Goal: Contribute content: Add original content to the website for others to see

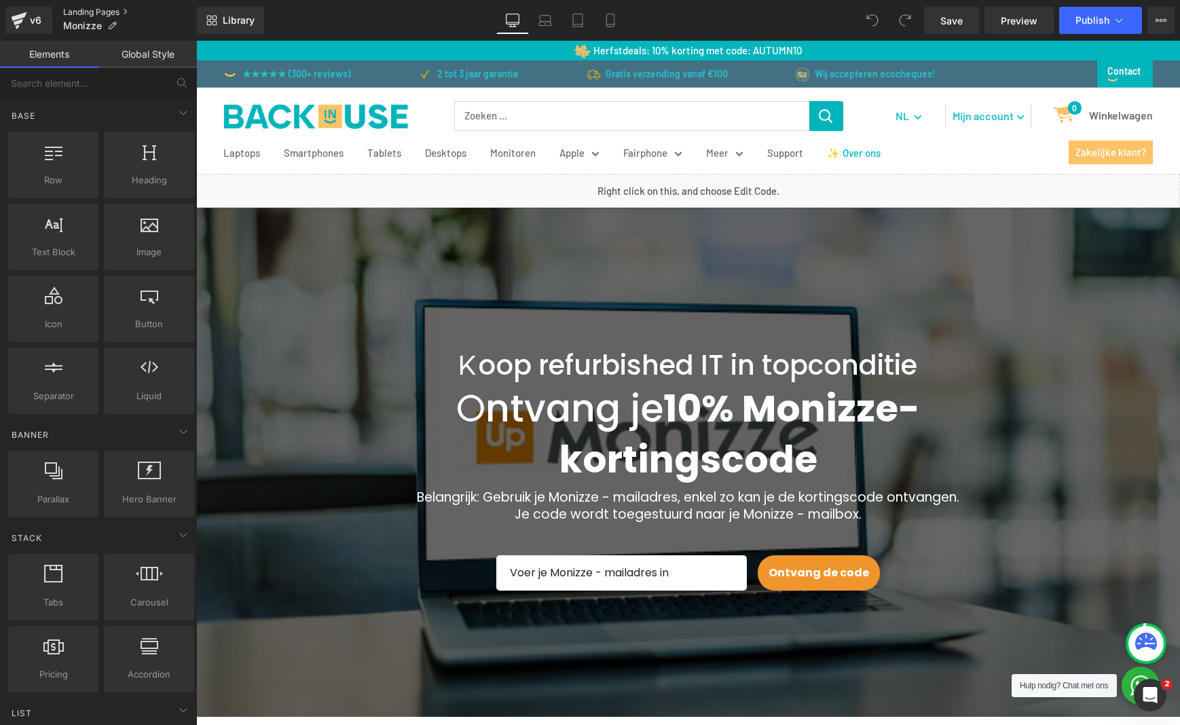
click at [107, 14] on link "Landing Pages" at bounding box center [130, 12] width 134 height 11
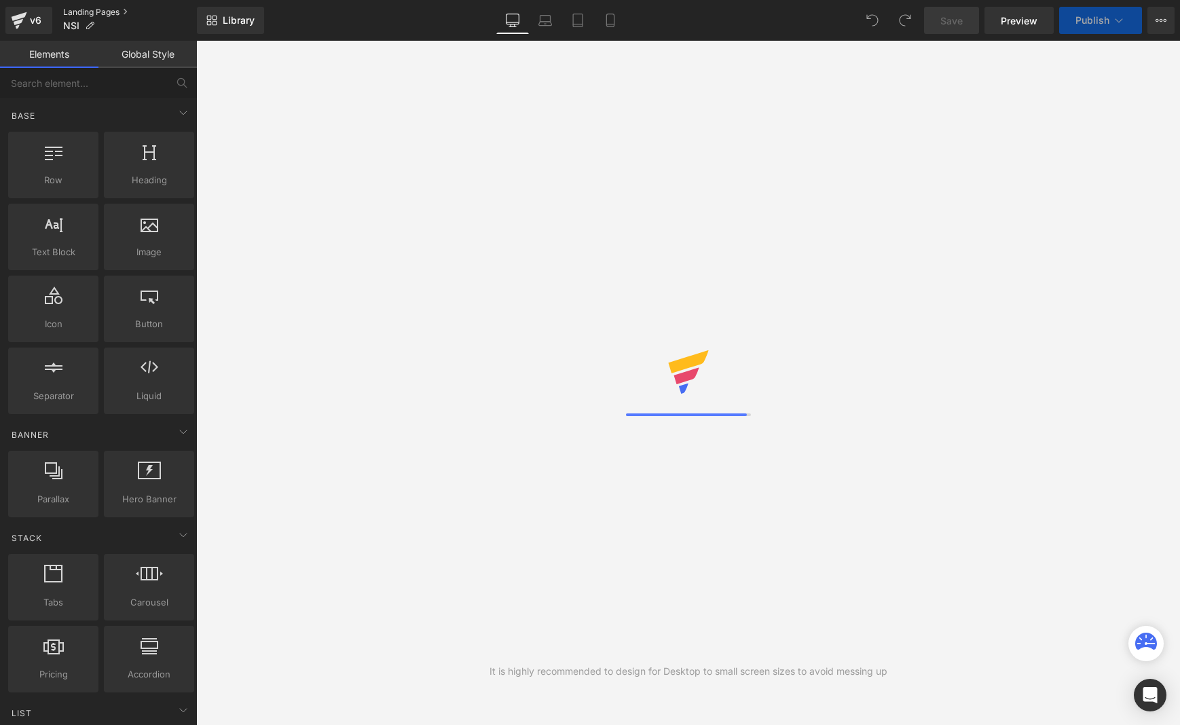
click at [94, 11] on link "Landing Pages" at bounding box center [130, 12] width 134 height 11
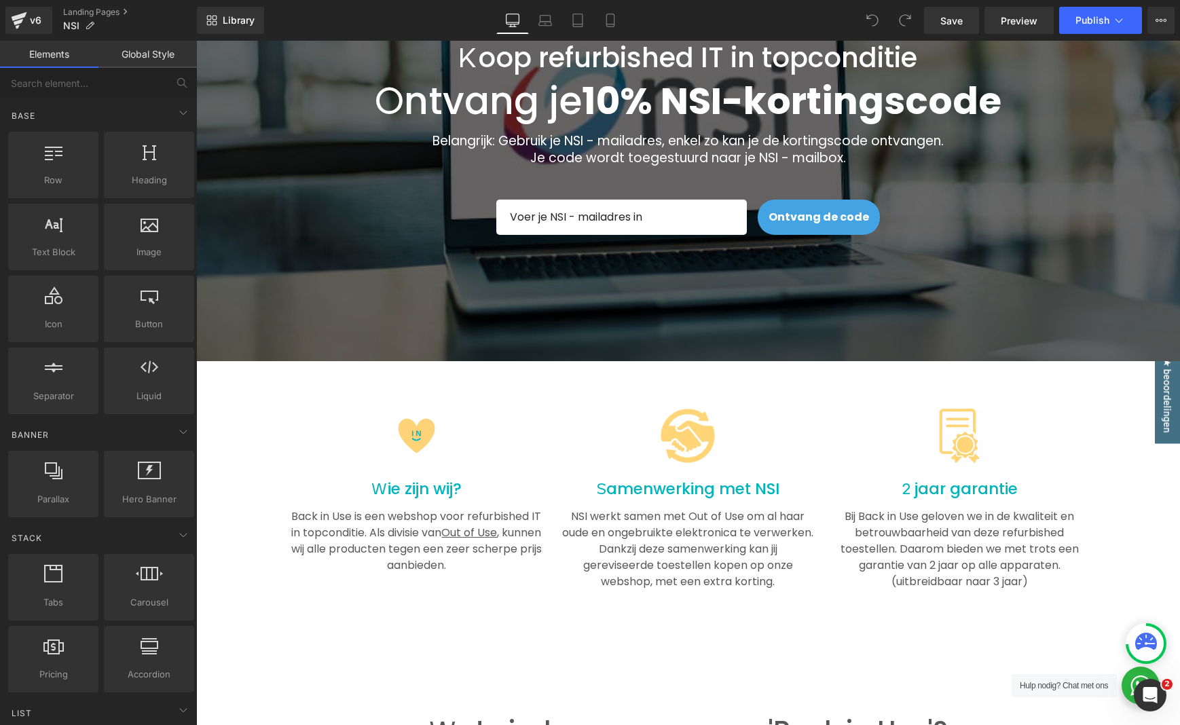
scroll to position [1033, 0]
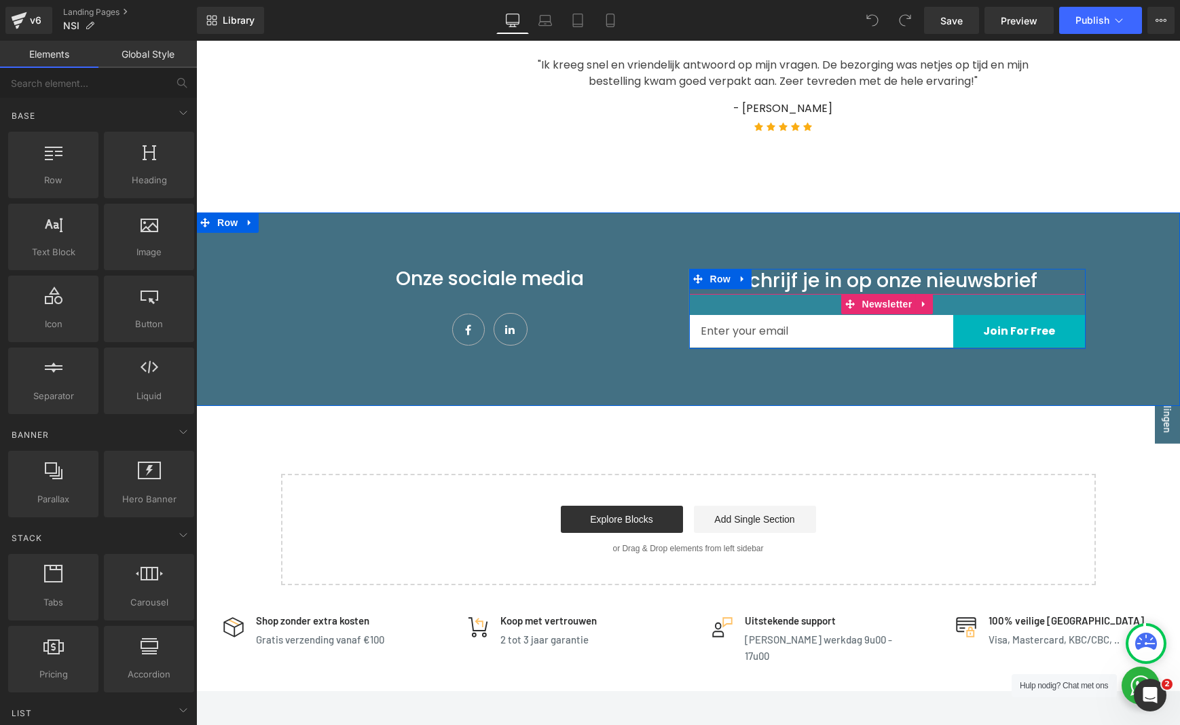
click at [1014, 307] on div "31px" at bounding box center [887, 304] width 396 height 21
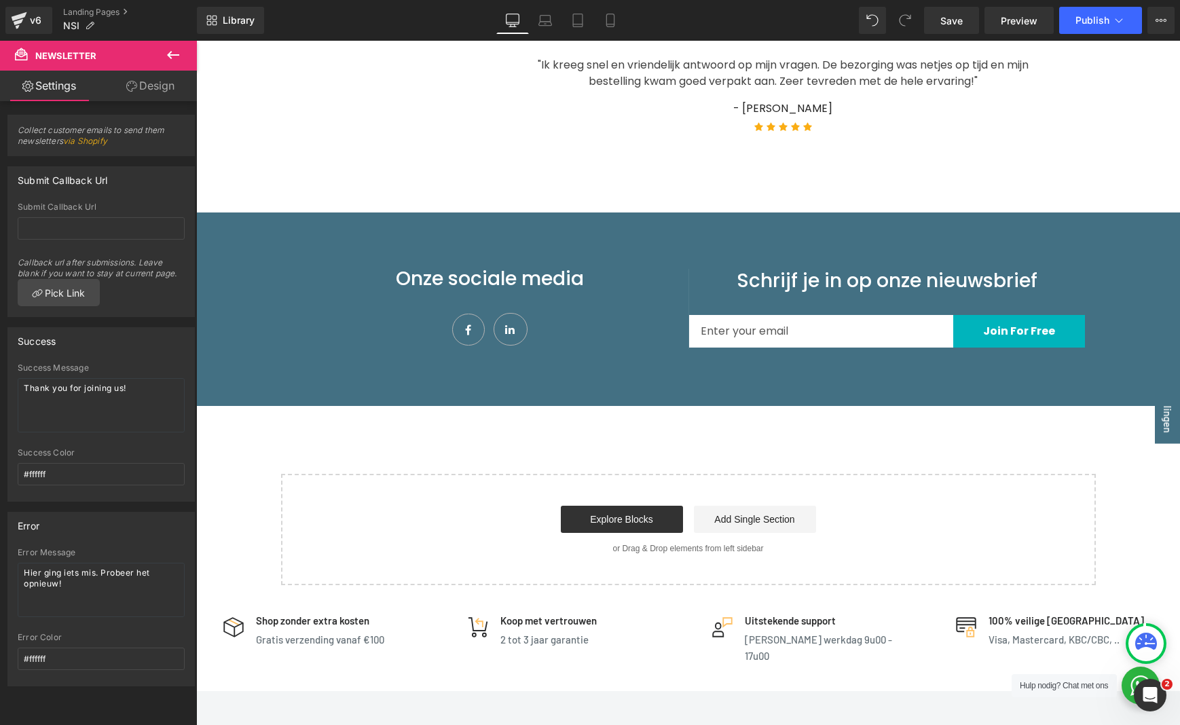
click at [168, 58] on icon at bounding box center [173, 55] width 16 height 16
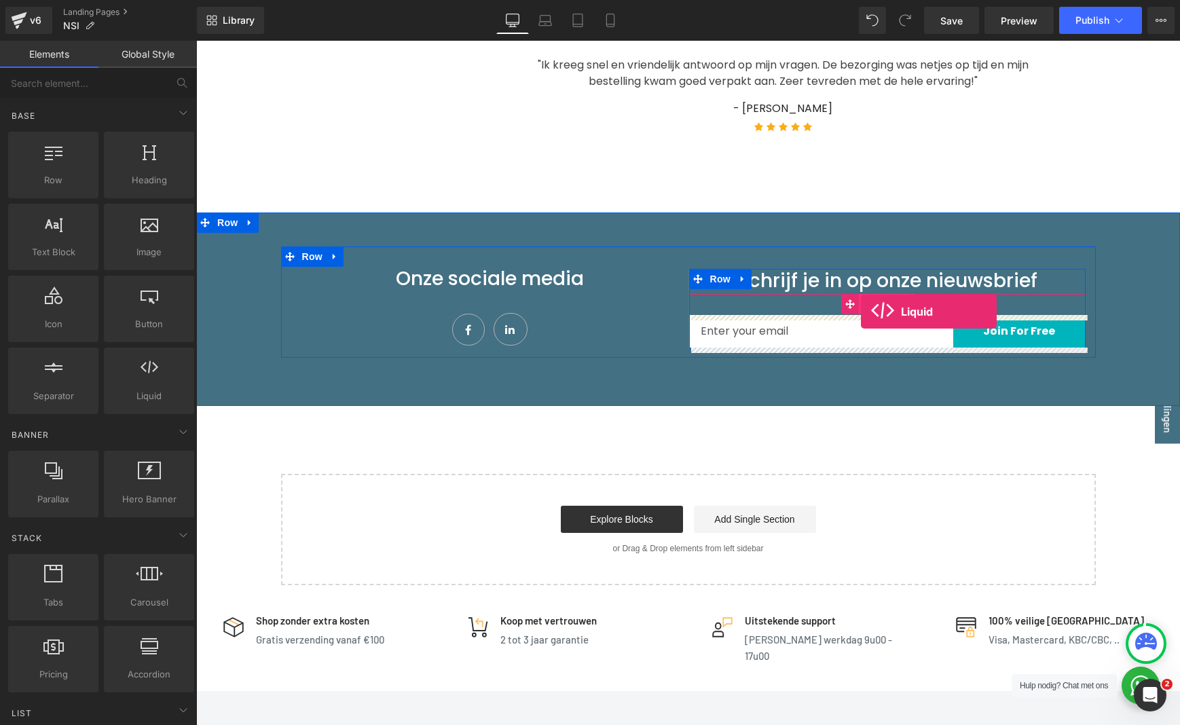
drag, startPoint x: 338, startPoint y: 420, endPoint x: 861, endPoint y: 312, distance: 533.9
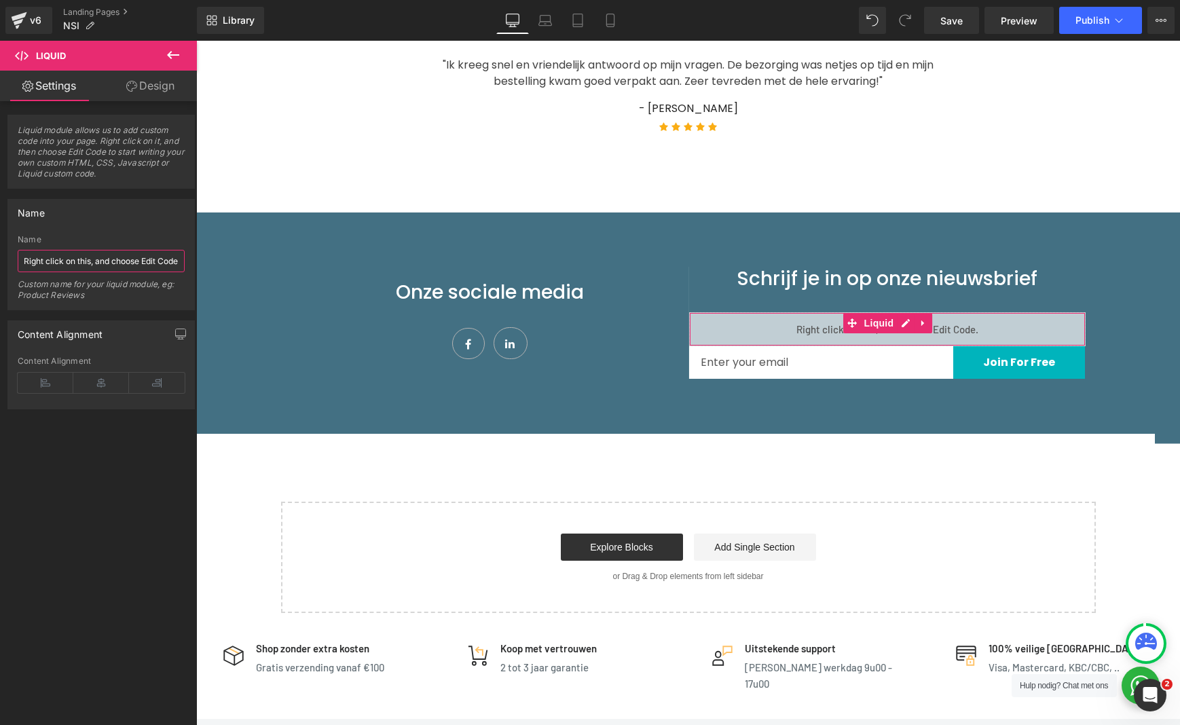
click at [109, 263] on input "Right click on this, and choose Edit Code." at bounding box center [101, 261] width 167 height 22
type input "Custom Radio Button"
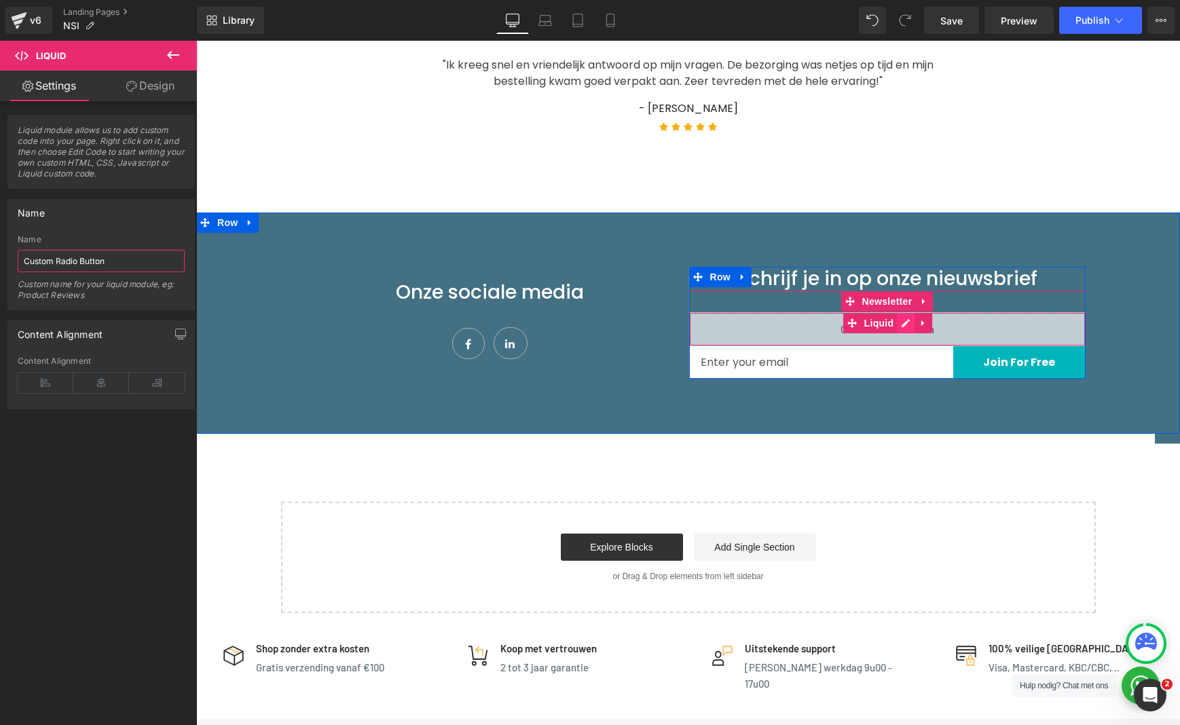
click at [904, 325] on div "Liquid" at bounding box center [887, 329] width 396 height 34
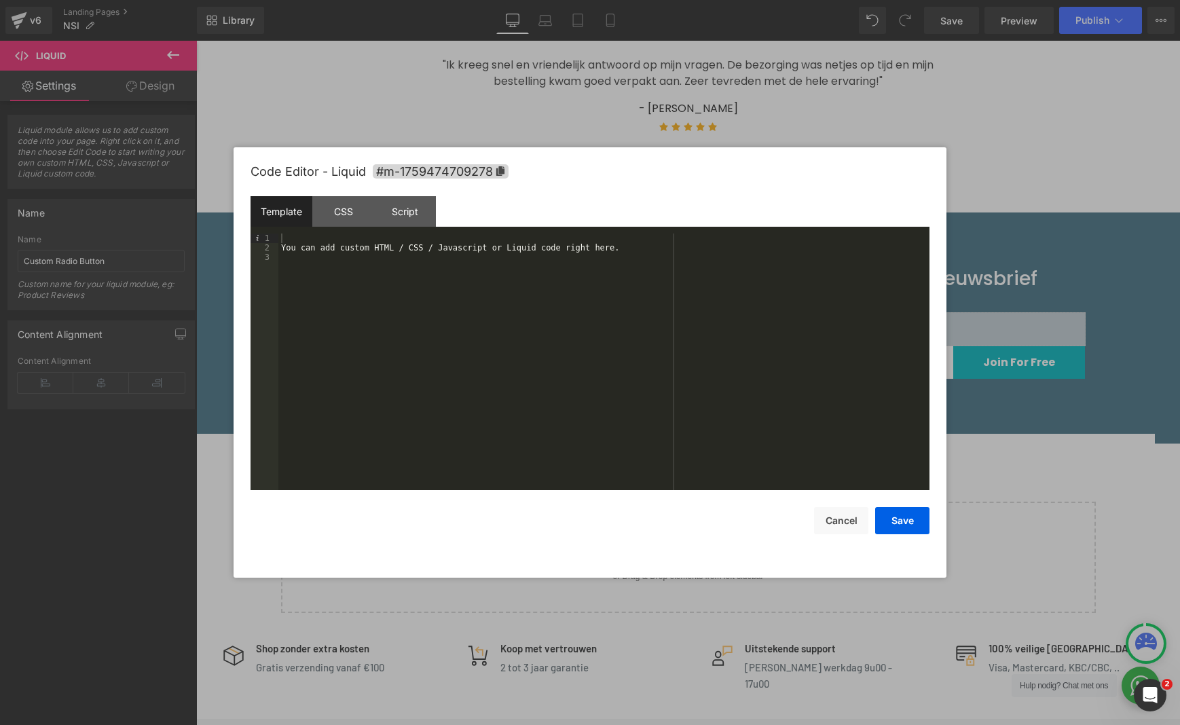
click at [296, 246] on div "You can add custom HTML / CSS / Javascript or Liquid code right here." at bounding box center [603, 372] width 651 height 276
click at [289, 242] on div "You can add custom HTML / CSS / Javascript or Liquid code right here." at bounding box center [603, 372] width 651 height 276
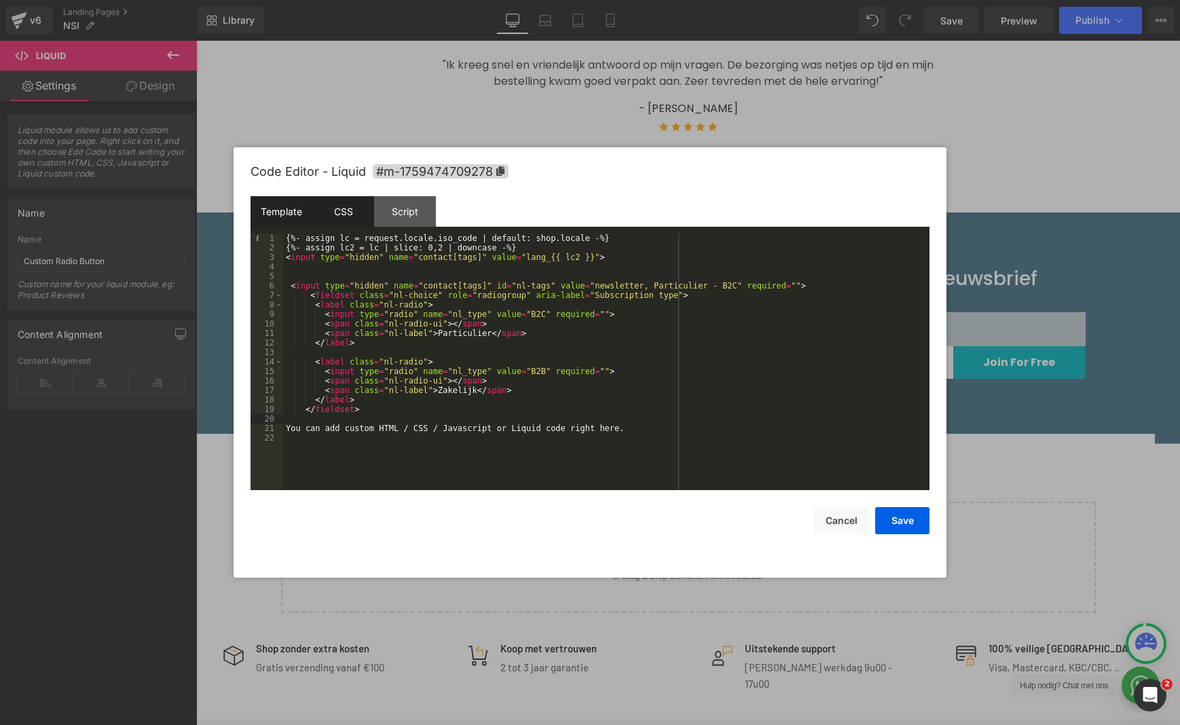
click at [346, 210] on div "CSS" at bounding box center [343, 211] width 62 height 31
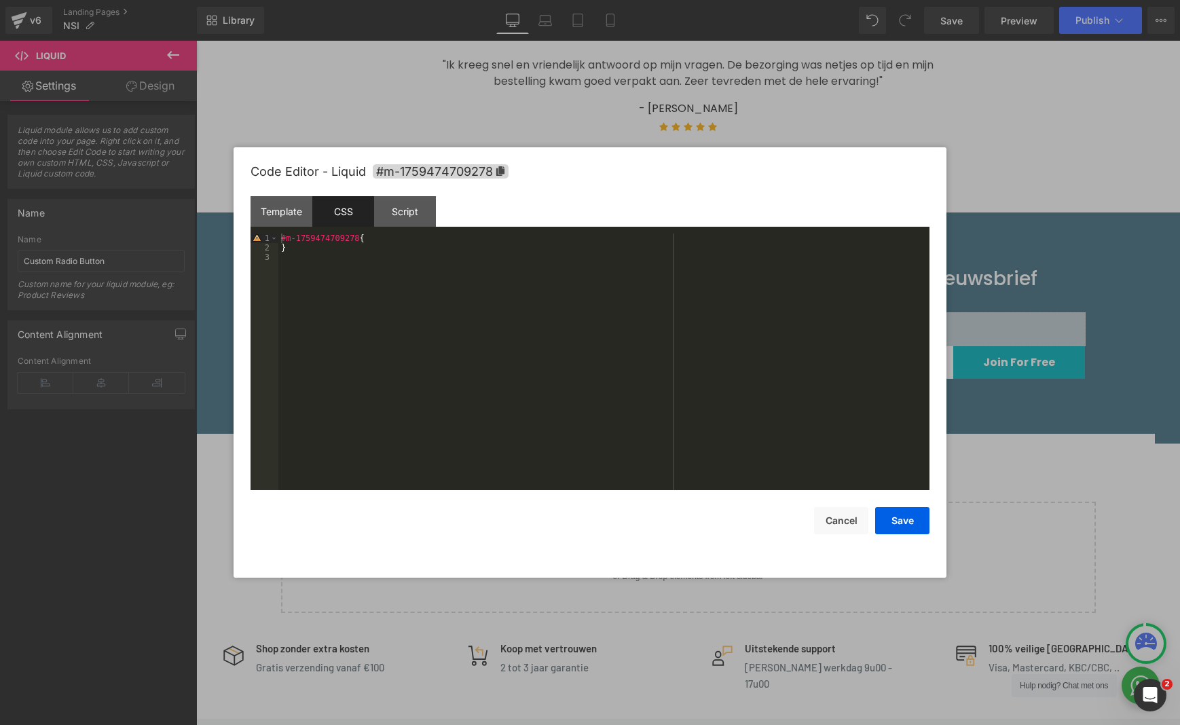
click at [285, 259] on div "#m-1759474709278 { }" at bounding box center [603, 372] width 651 height 276
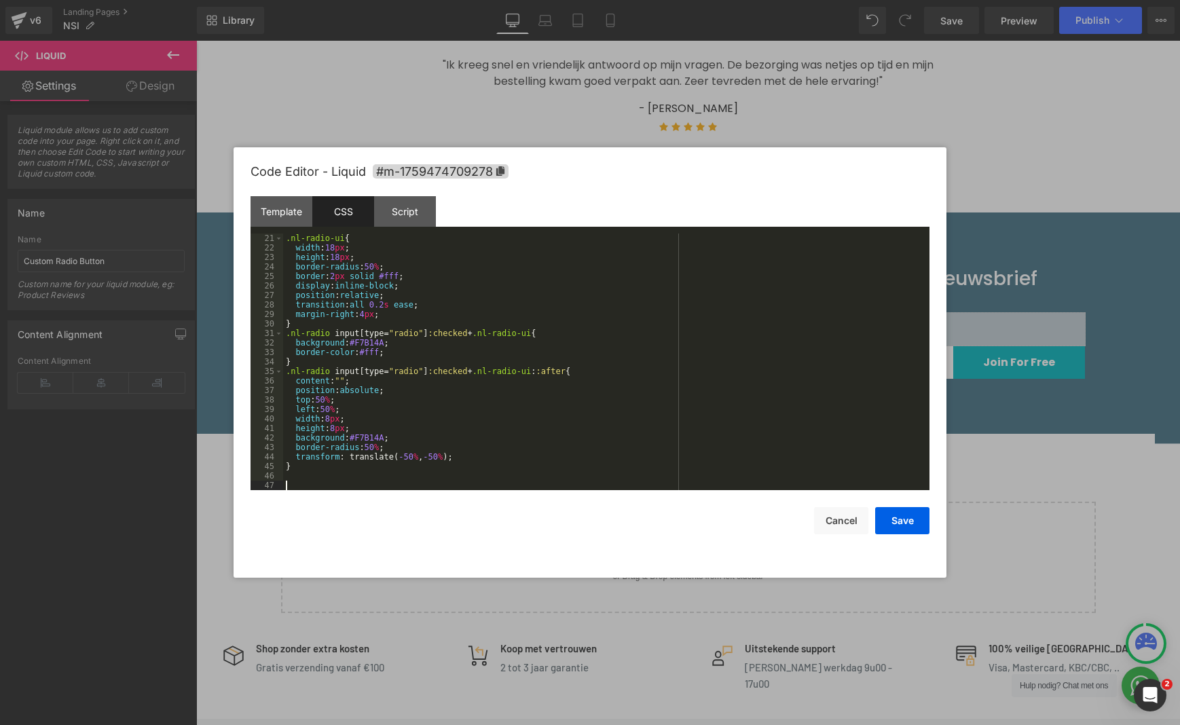
scroll to position [190, 0]
click at [417, 215] on div "Script" at bounding box center [405, 211] width 62 height 31
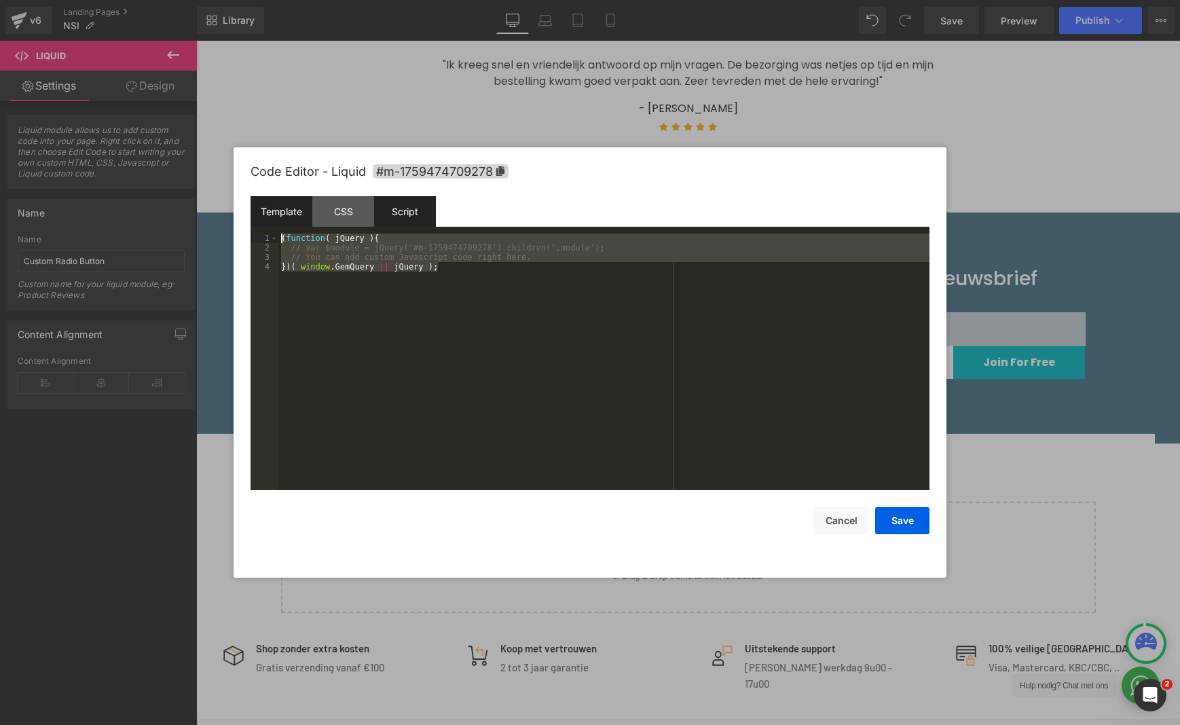
drag, startPoint x: 490, startPoint y: 272, endPoint x: 266, endPoint y: 217, distance: 230.7
click at [266, 217] on div "Template CSS Script Data 1 2 3 4 5 6 7 8 9 10 11 12 13 14 15 16 17 18 19 20 21 …" at bounding box center [590, 343] width 679 height 294
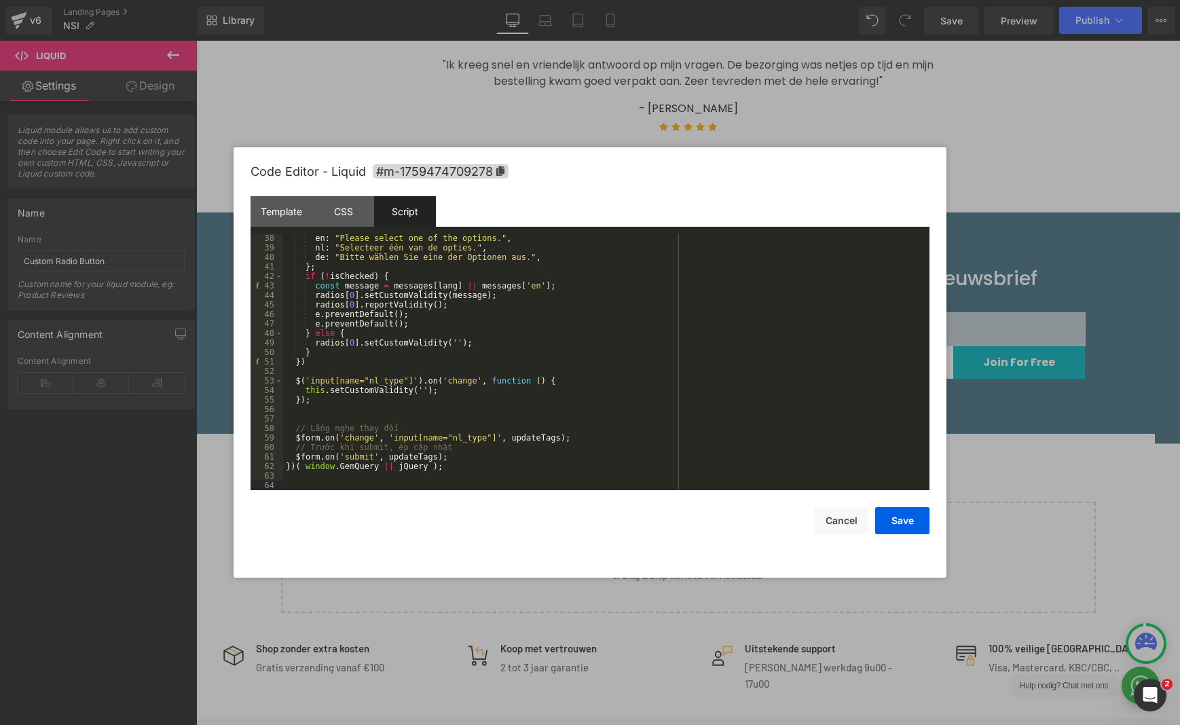
scroll to position [0, 0]
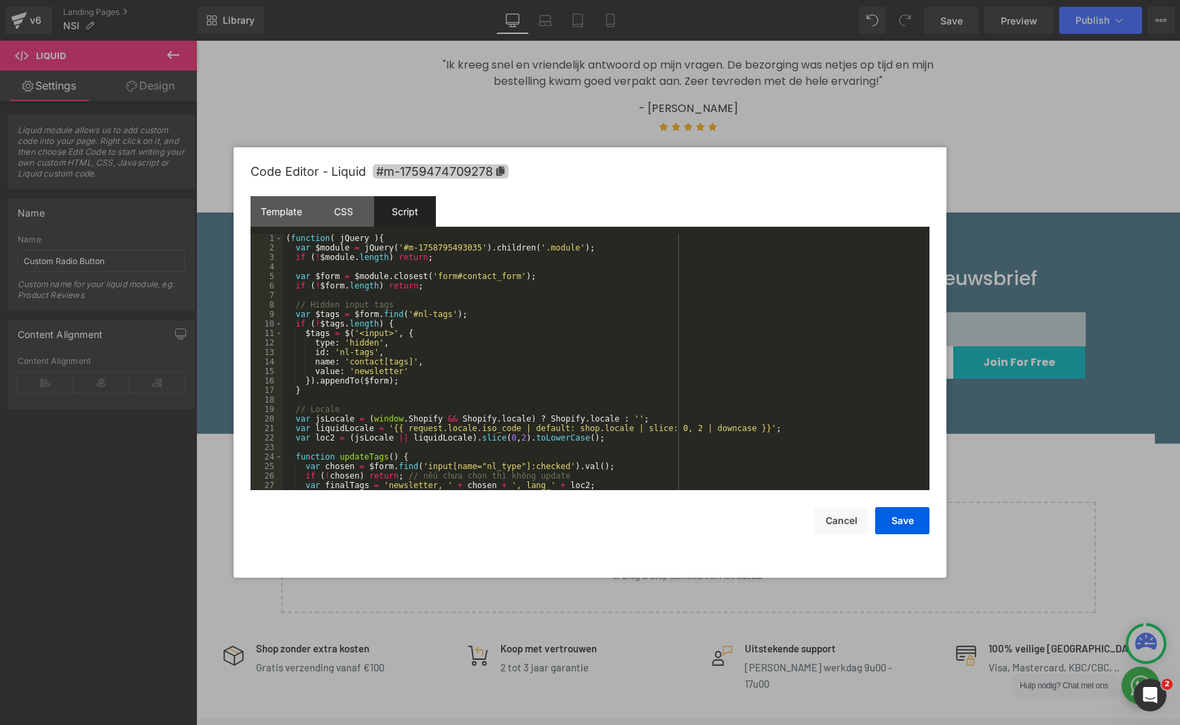
click at [504, 170] on icon at bounding box center [500, 171] width 8 height 10
drag, startPoint x: 482, startPoint y: 248, endPoint x: 404, endPoint y: 246, distance: 78.1
click at [404, 246] on div "( function ( jQuery ) { var $module = jQuery ( '#m-1758795493035' ) . children …" at bounding box center [603, 372] width 641 height 276
click at [420, 372] on div "( function ( jQuery ) { var $module = jQuery ( '#m-1759474709278' ) . children …" at bounding box center [603, 372] width 641 height 276
click at [403, 371] on div "( function ( jQuery ) { var $module = jQuery ( '#m-1759474709278' ) . children …" at bounding box center [603, 372] width 641 height 276
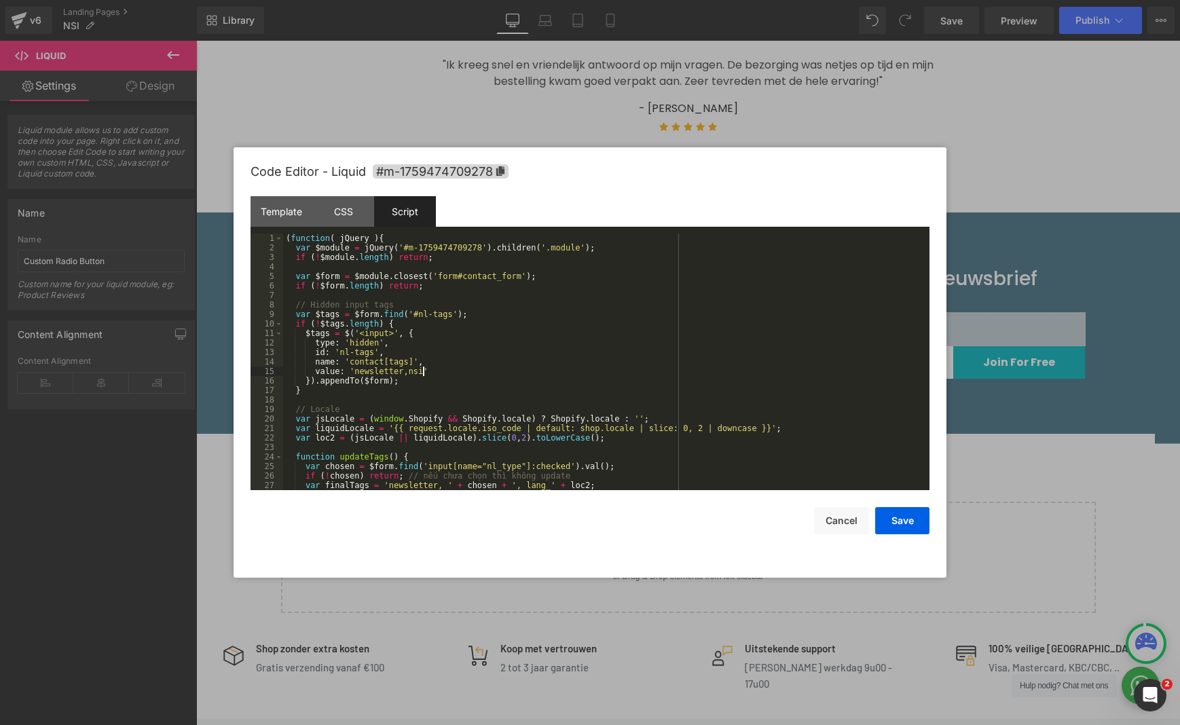
click at [442, 487] on div "( function ( jQuery ) { var $module = jQuery ( '#m-1759474709278' ) . children …" at bounding box center [603, 372] width 641 height 276
click at [902, 528] on button "Save" at bounding box center [902, 520] width 54 height 27
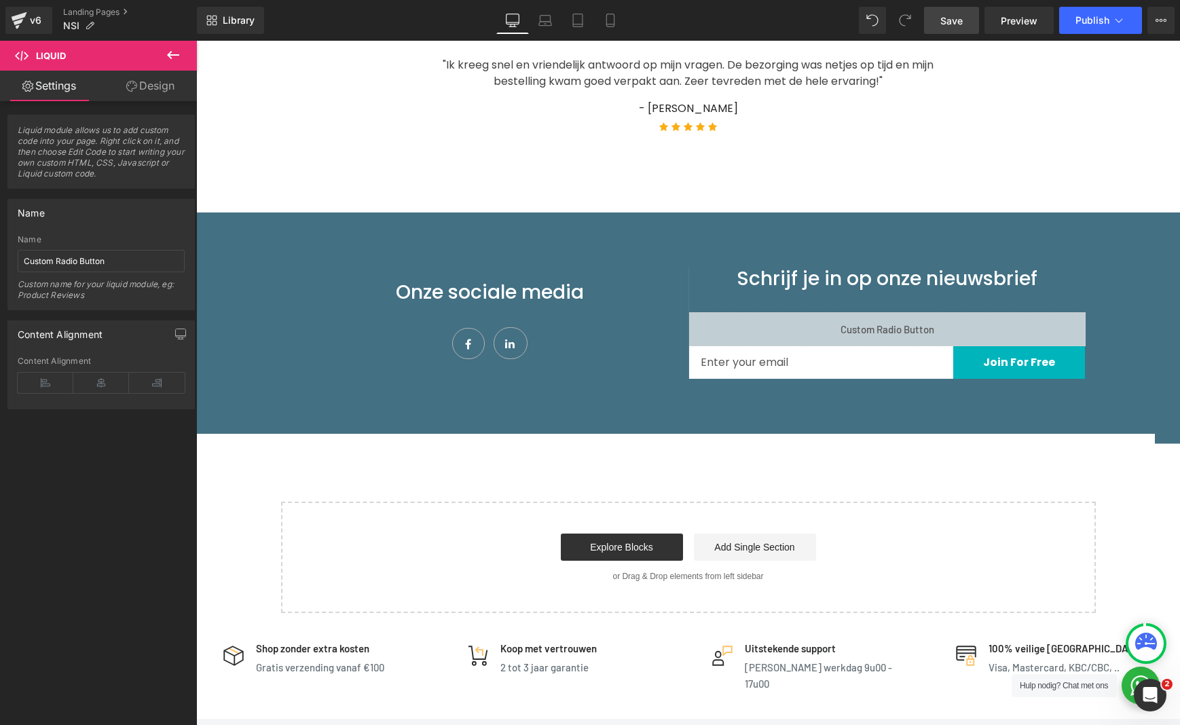
click at [938, 21] on link "Save" at bounding box center [951, 20] width 55 height 27
click at [1019, 24] on span "Preview" at bounding box center [1019, 21] width 37 height 14
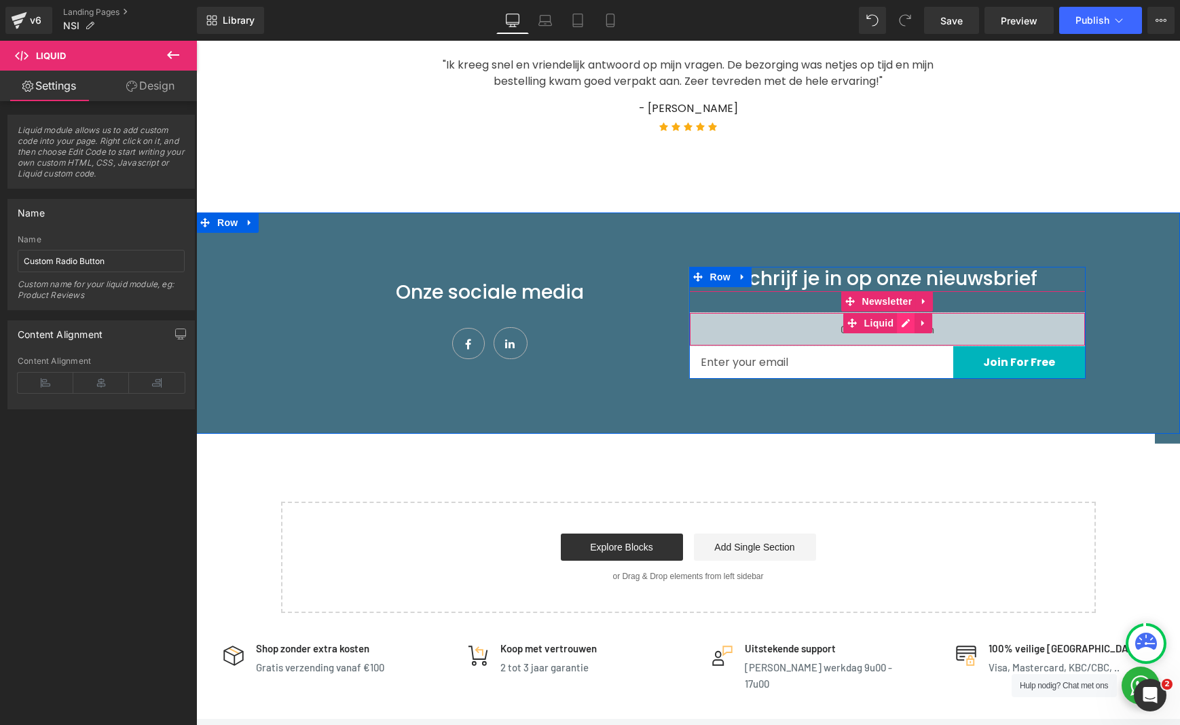
click at [908, 322] on div "Liquid" at bounding box center [887, 329] width 396 height 34
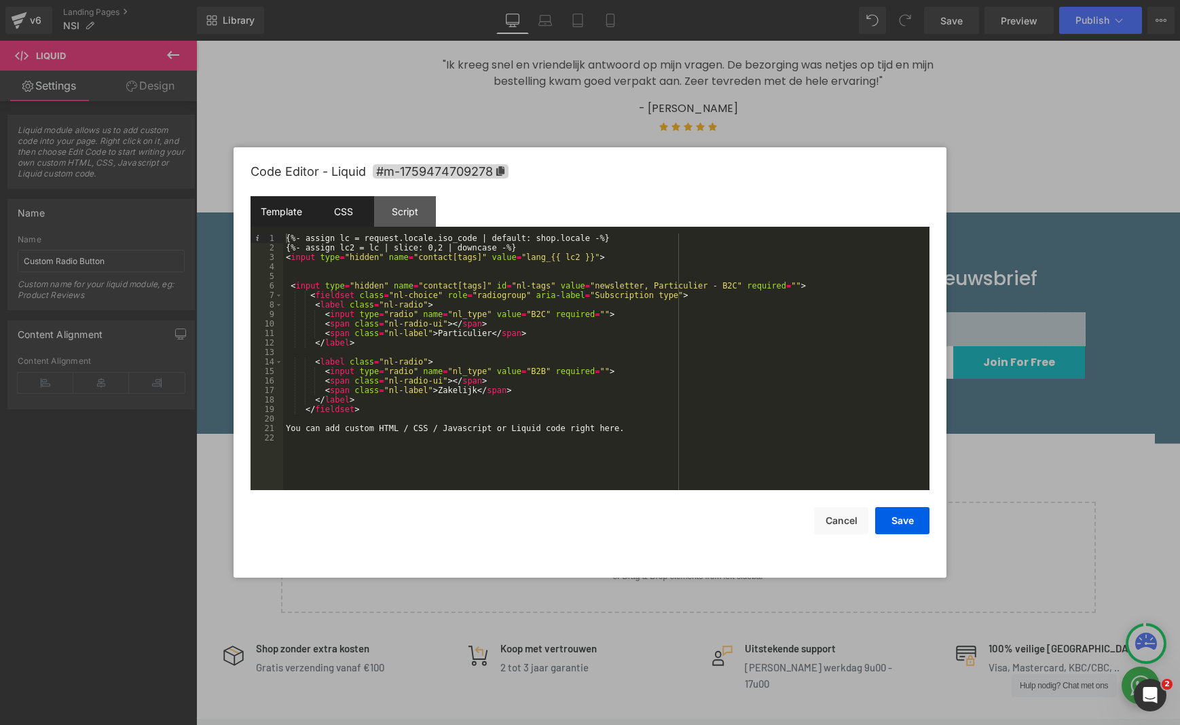
click at [354, 213] on div "CSS" at bounding box center [343, 211] width 62 height 31
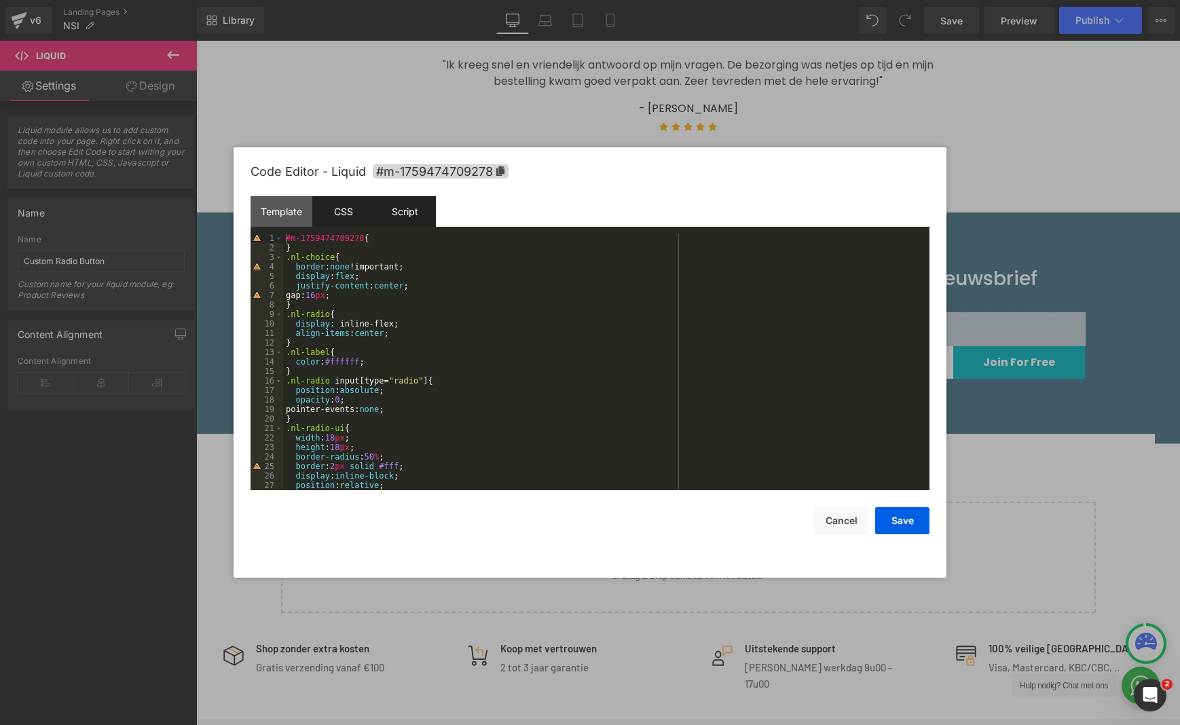
click at [422, 213] on div "Script" at bounding box center [405, 211] width 62 height 31
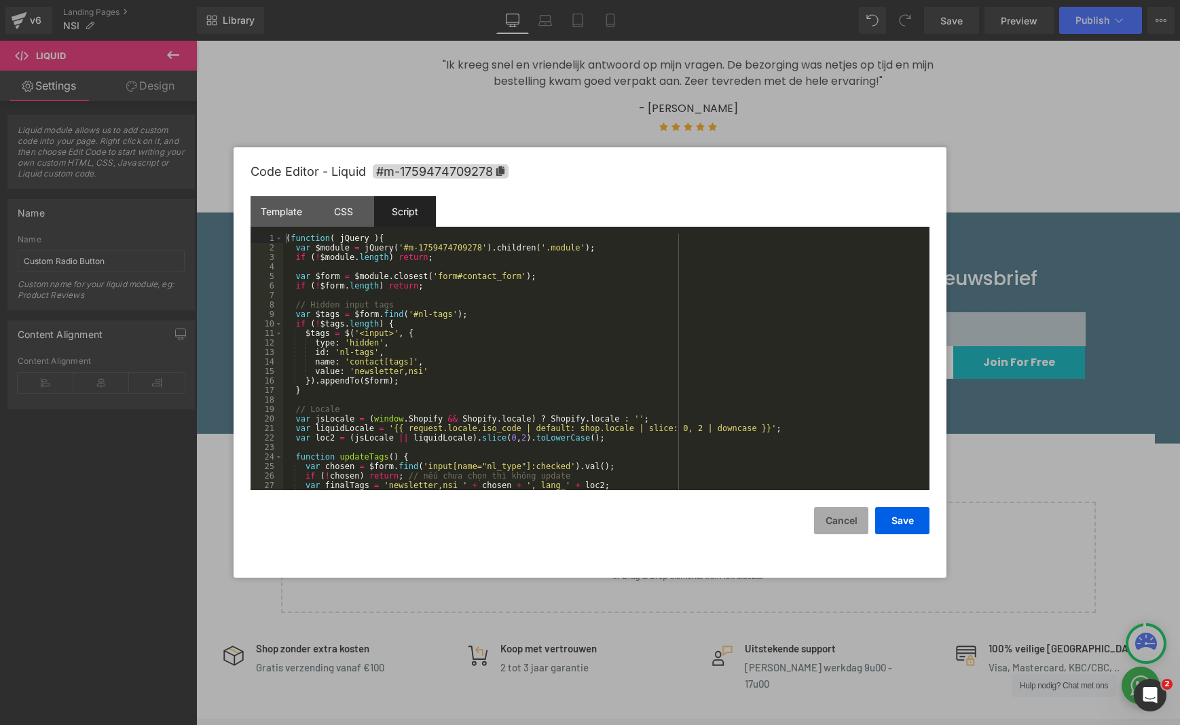
click at [845, 523] on button "Cancel" at bounding box center [841, 520] width 54 height 27
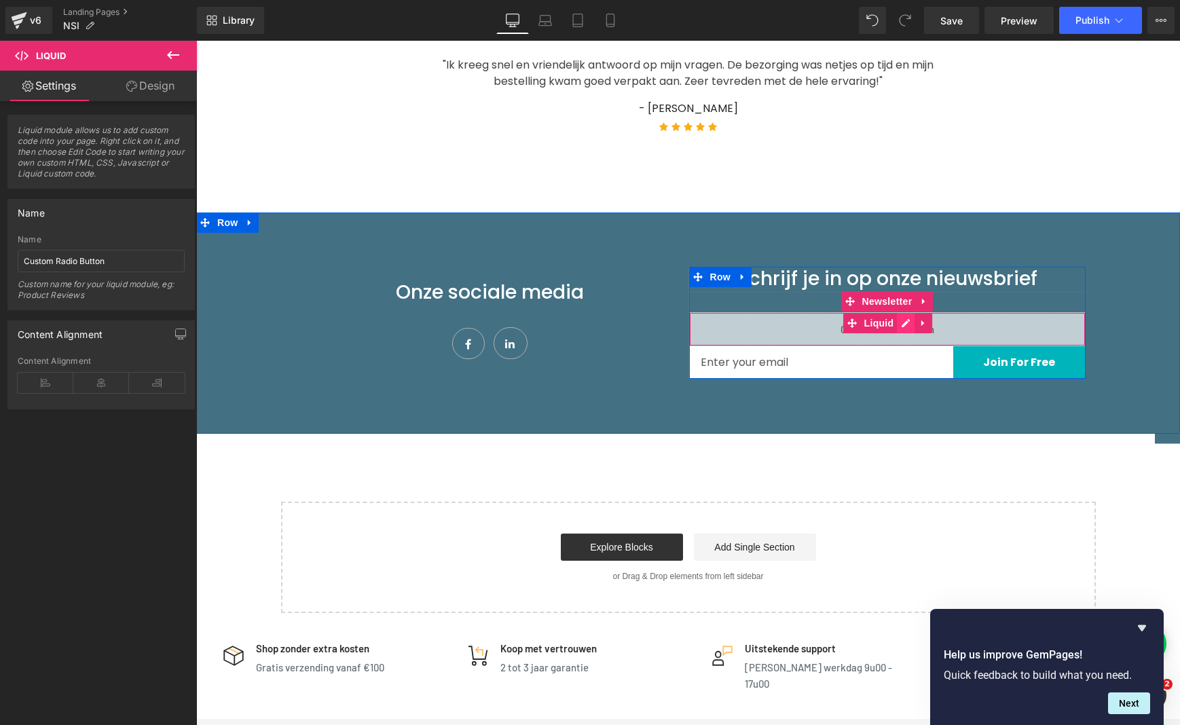
click at [902, 321] on div "Liquid" at bounding box center [887, 329] width 396 height 34
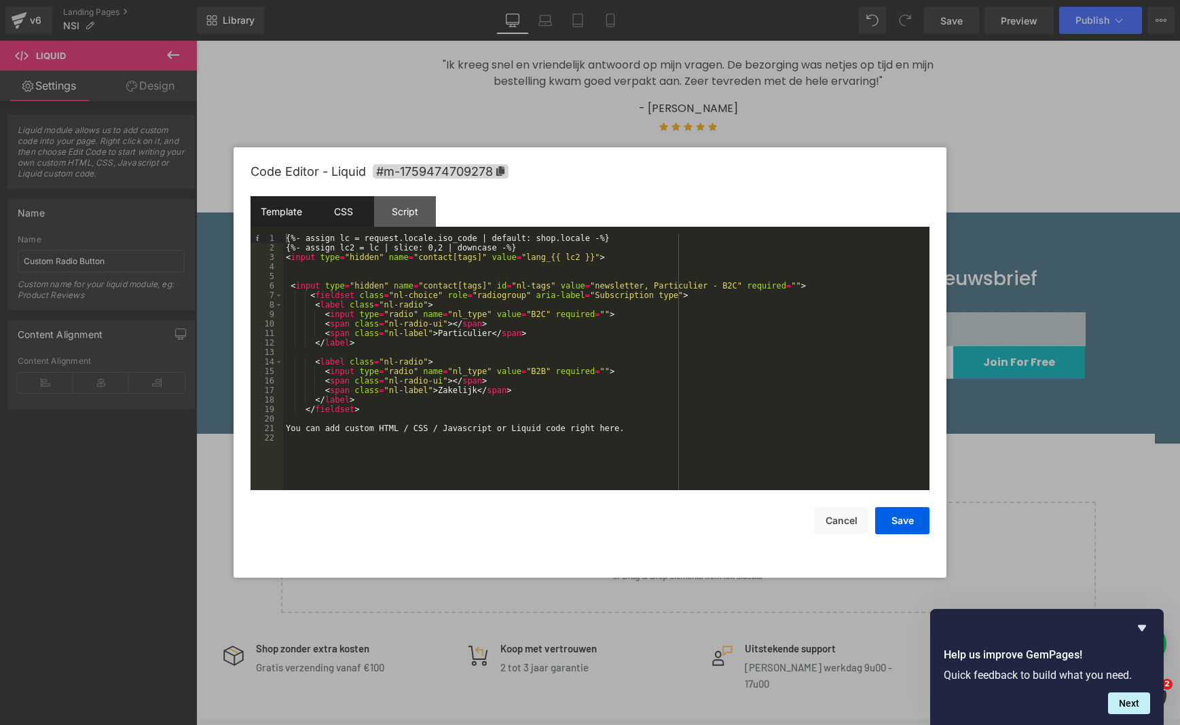
click at [352, 217] on div "CSS" at bounding box center [343, 211] width 62 height 31
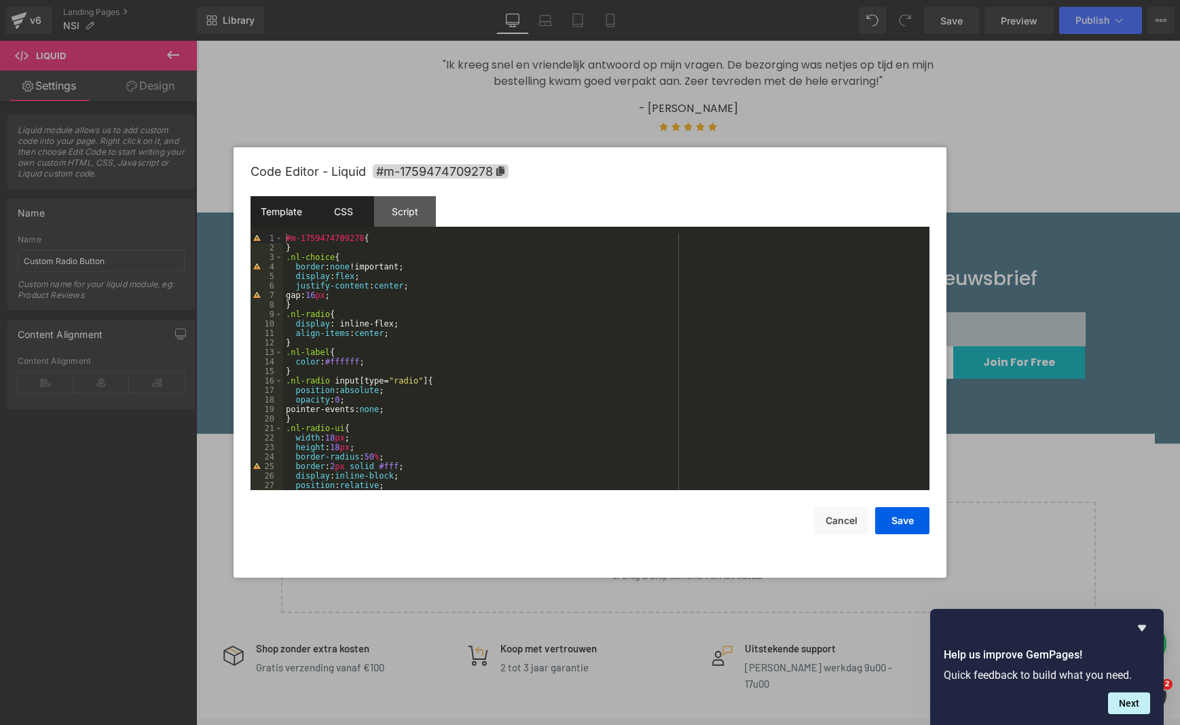
click at [279, 213] on div "Template" at bounding box center [282, 211] width 62 height 31
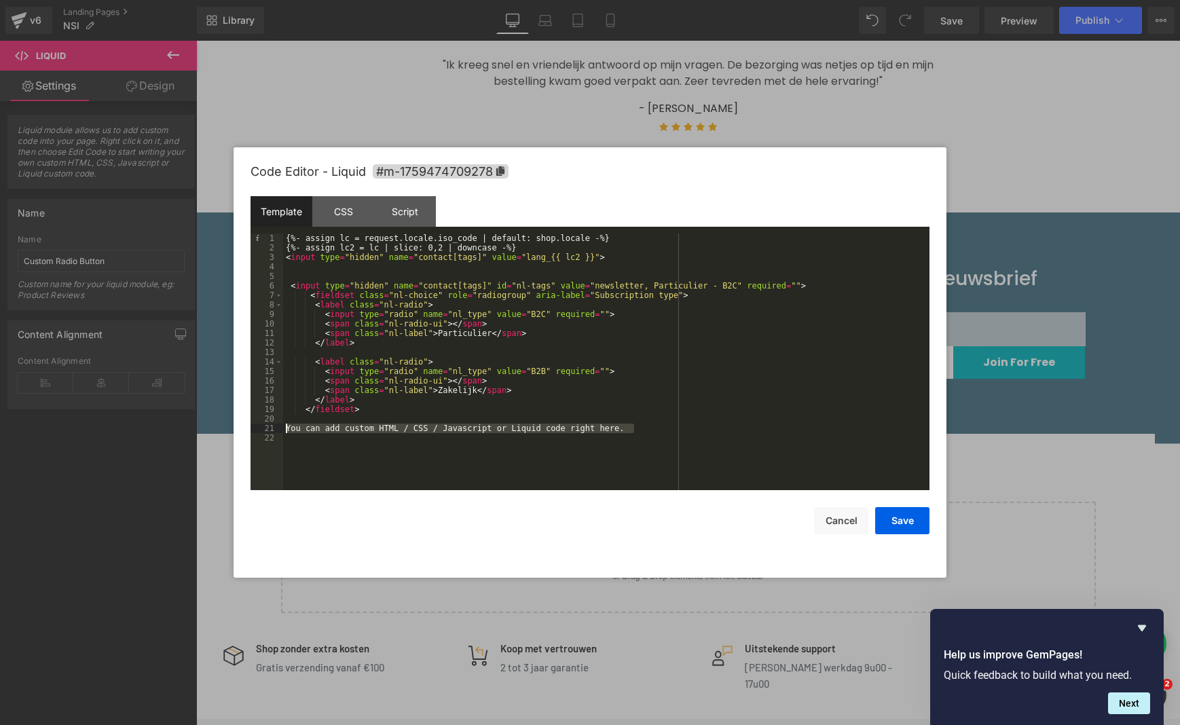
drag, startPoint x: 646, startPoint y: 428, endPoint x: 284, endPoint y: 425, distance: 362.6
click at [284, 425] on div "{%- assign lc = request.locale.iso_code | default: shop.locale -%} {%- assign l…" at bounding box center [606, 372] width 646 height 276
click at [912, 520] on button "Save" at bounding box center [902, 520] width 54 height 27
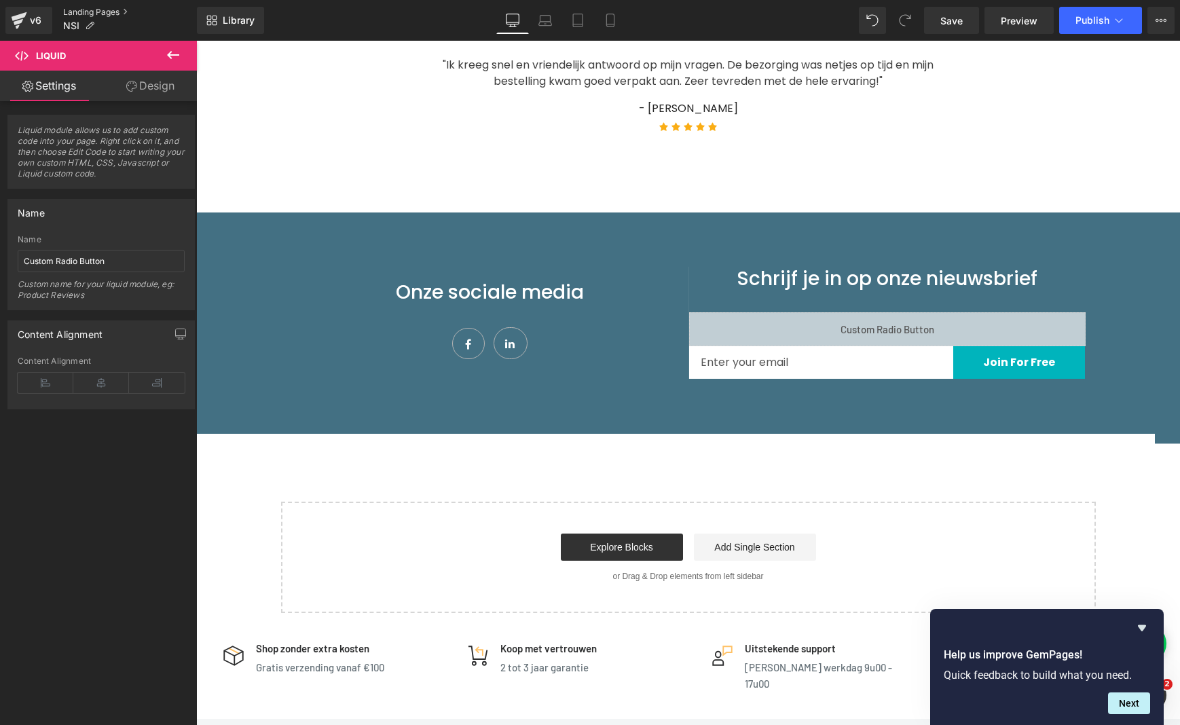
click at [87, 15] on link "Landing Pages" at bounding box center [130, 12] width 134 height 11
click at [90, 10] on link "Landing Pages" at bounding box center [130, 12] width 134 height 11
